Goal: Find specific page/section: Find specific page/section

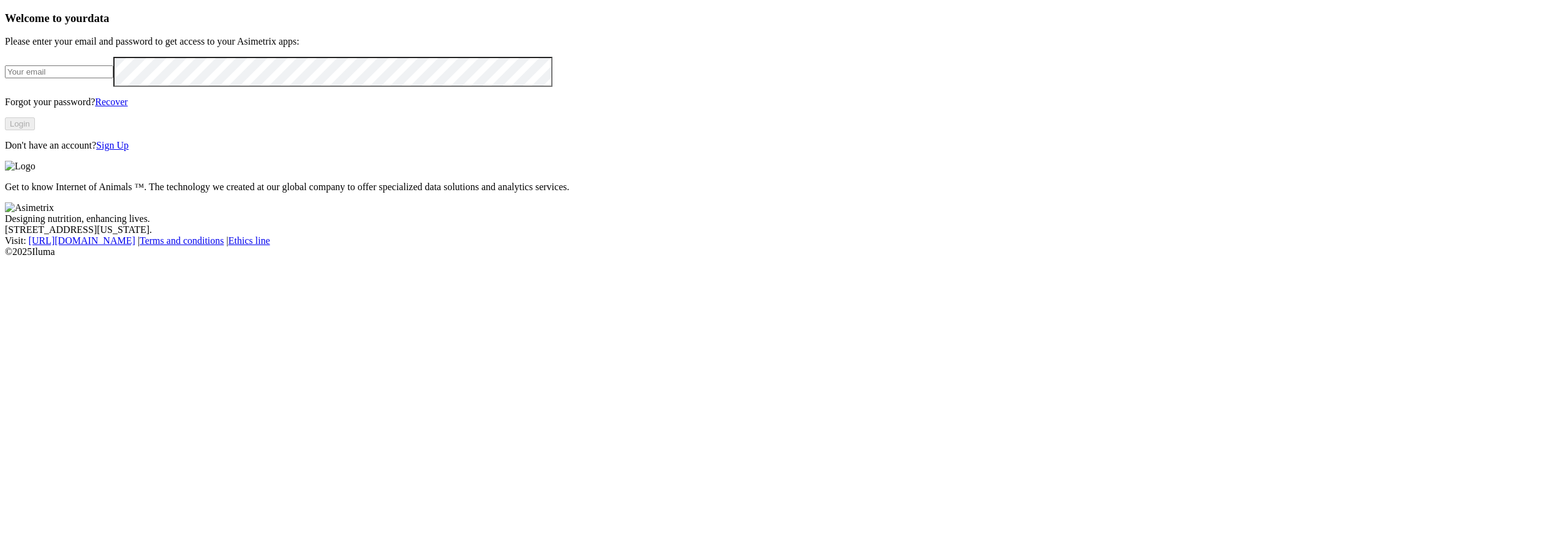
type input "[PERSON_NAME][EMAIL_ADDRESS][PERSON_NAME][DOMAIN_NAME]"
click at [35, 130] on button "Login" at bounding box center [19, 124] width 30 height 13
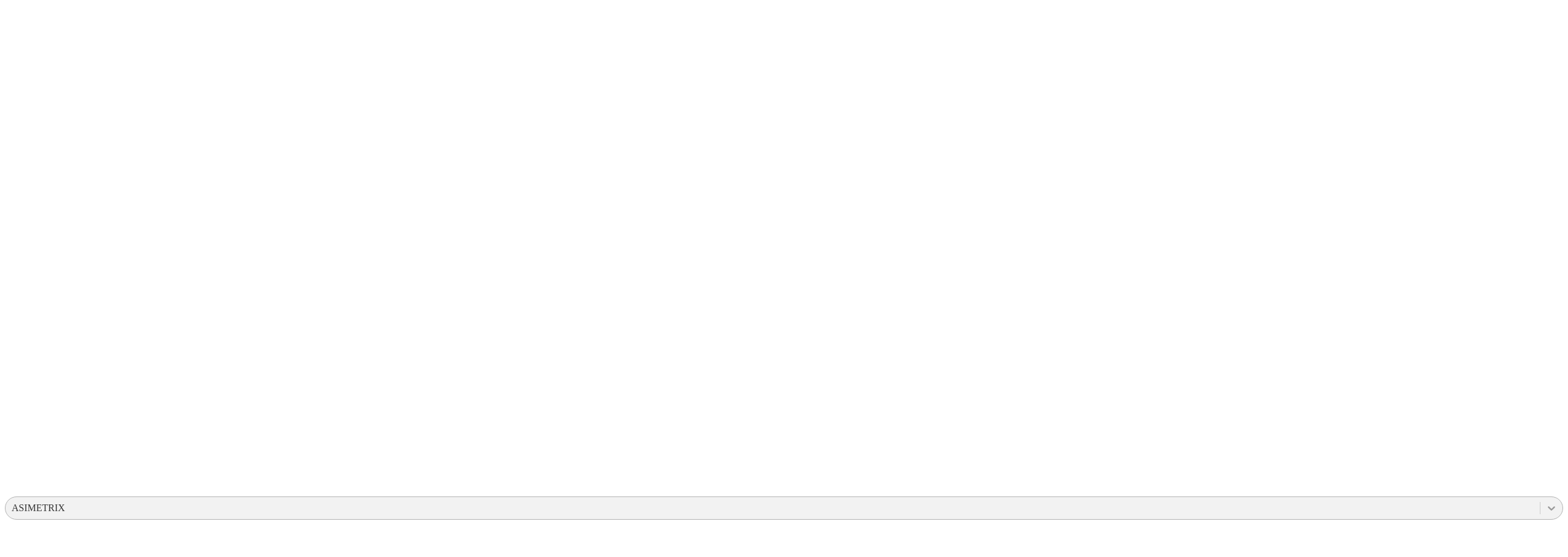
click at [1540, 498] on div at bounding box center [1551, 509] width 22 height 22
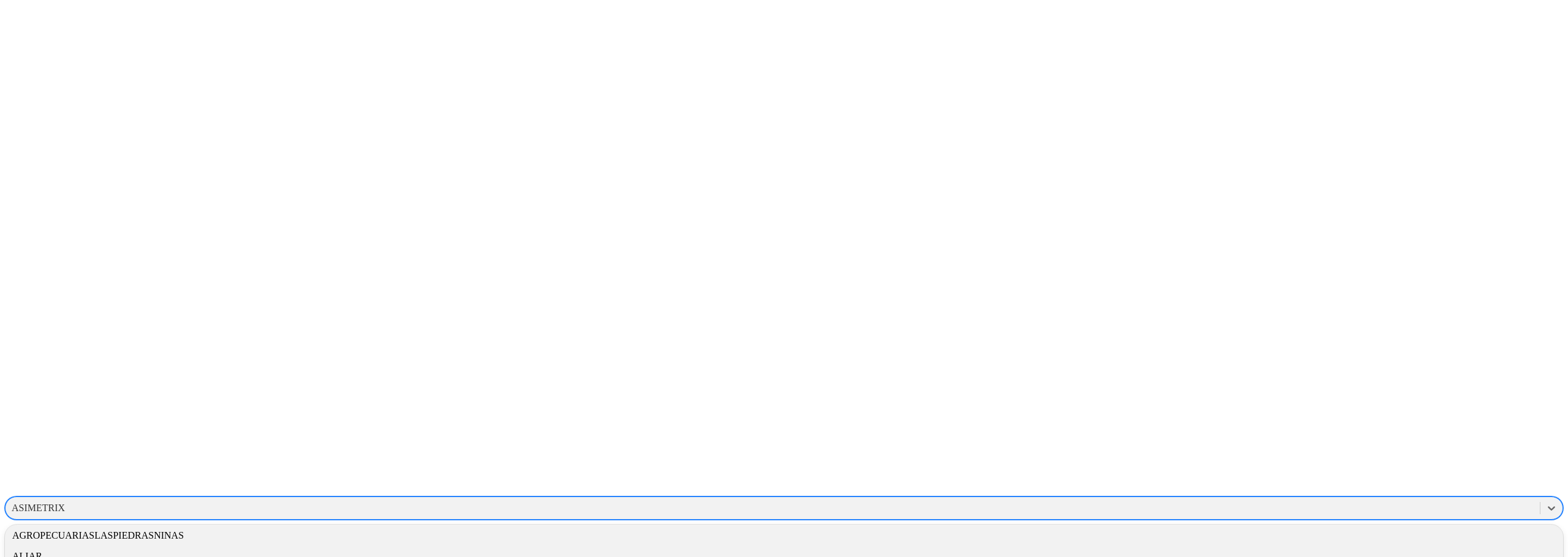
scroll to position [61, 0]
click at [65, 503] on div "ASIMETRIX" at bounding box center [39, 509] width 54 height 11
click at [1395, 539] on div "GRUPONUTEC" at bounding box center [783, 549] width 1558 height 21
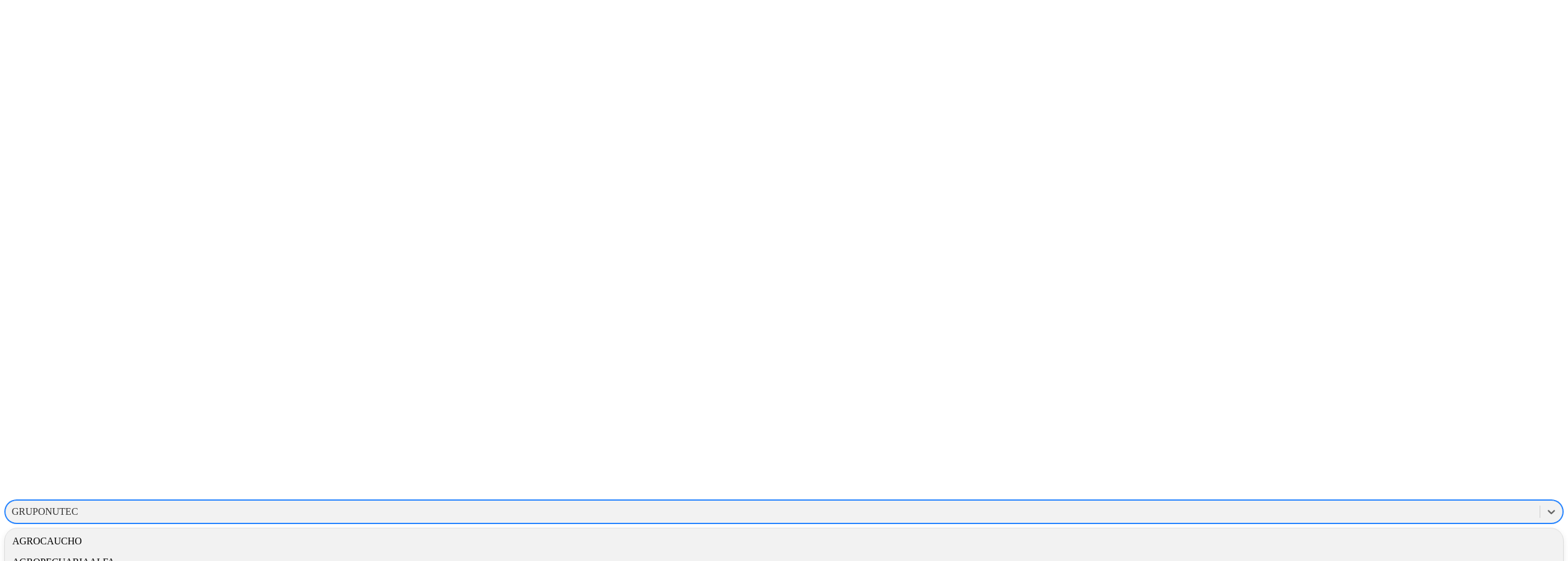
click at [1364, 503] on div "GRUPONUTEC" at bounding box center [772, 513] width 1534 height 19
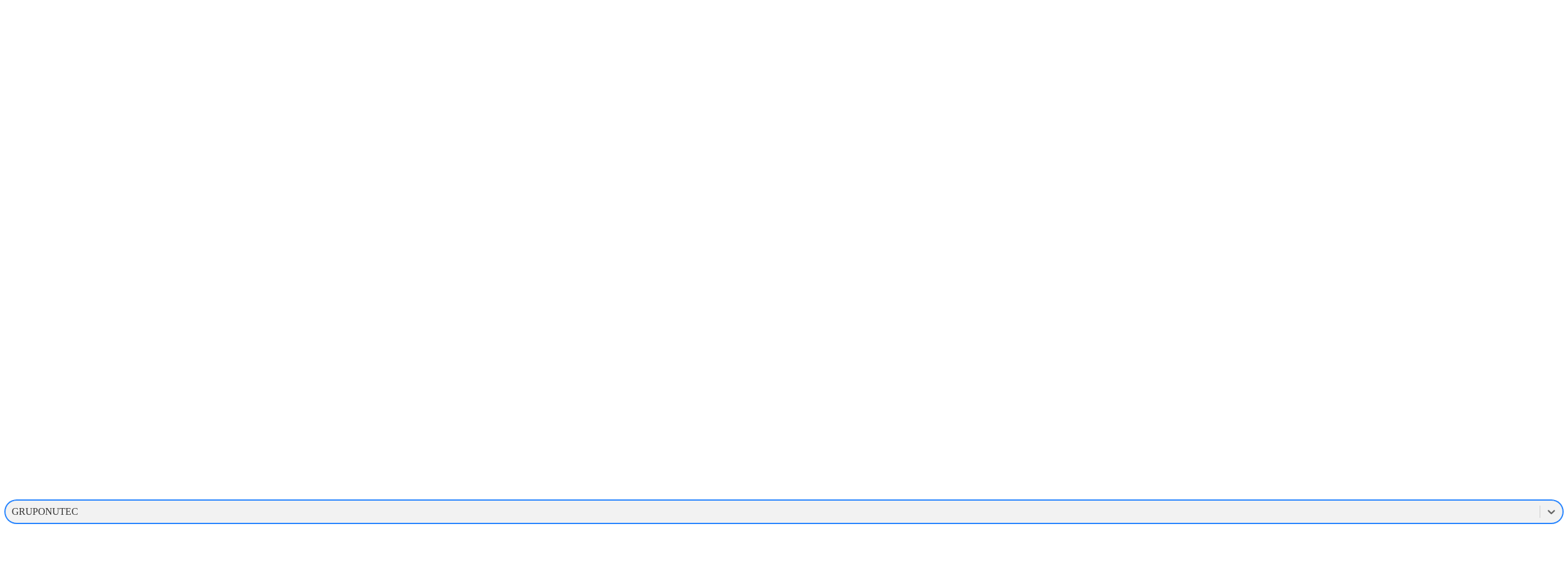
click at [1364, 503] on div "GRUPONUTEC" at bounding box center [772, 513] width 1534 height 19
